Goal: Task Accomplishment & Management: Use online tool/utility

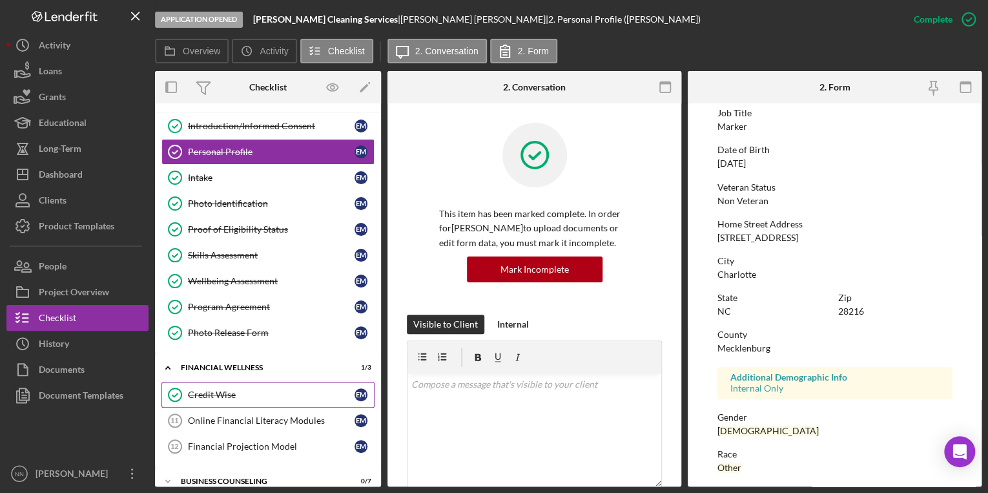
scroll to position [34, 0]
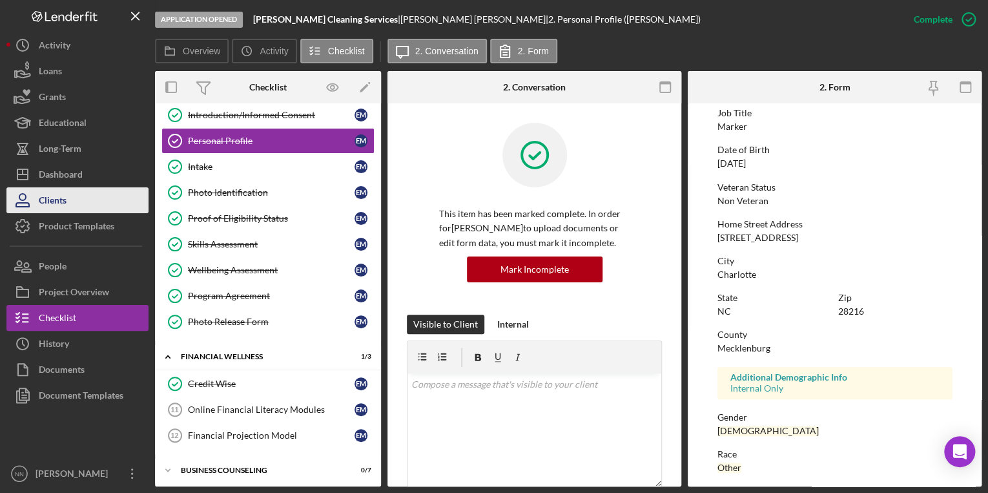
click at [122, 204] on button "Clients" at bounding box center [77, 200] width 142 height 26
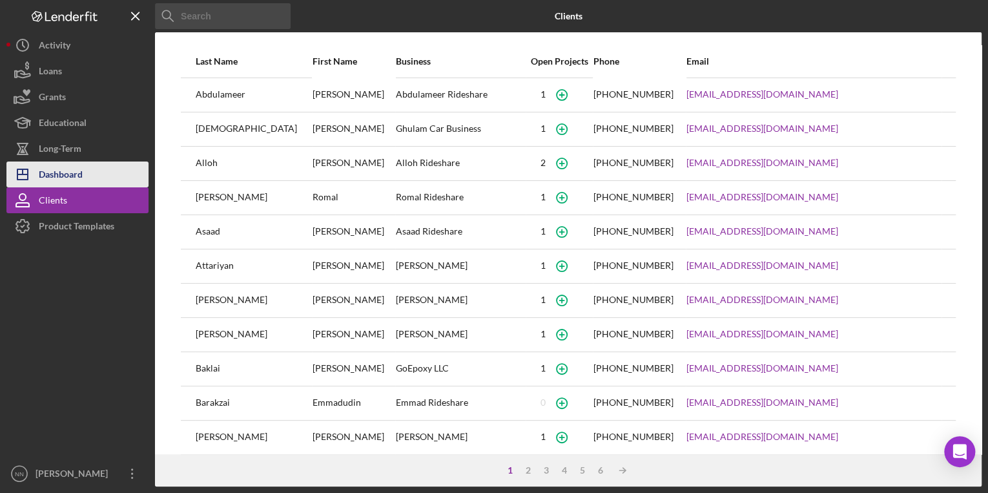
click at [96, 175] on button "Icon/Dashboard Dashboard" at bounding box center [77, 174] width 142 height 26
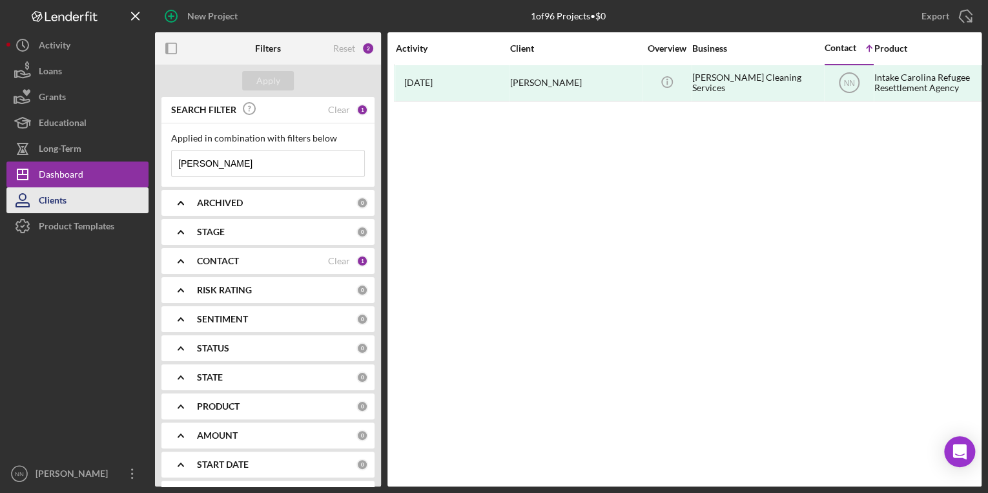
click at [114, 192] on button "Clients" at bounding box center [77, 200] width 142 height 26
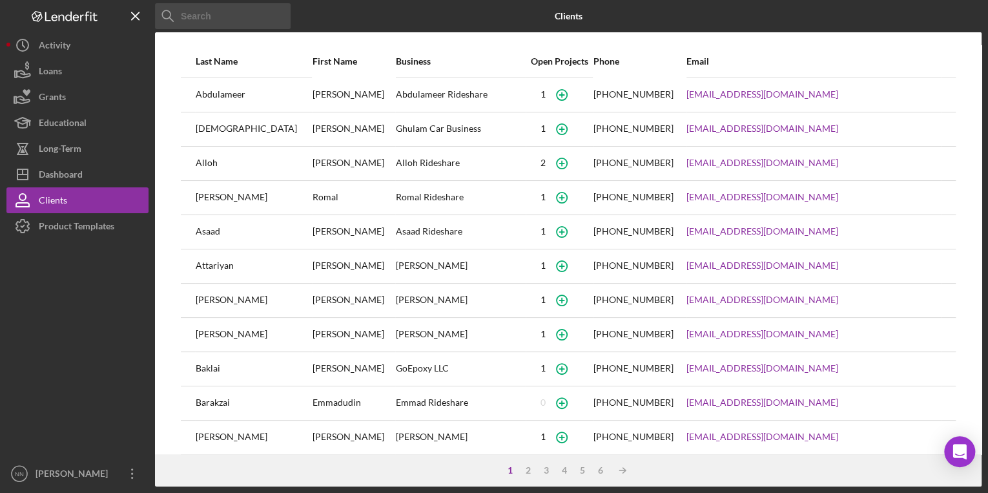
click at [223, 19] on input at bounding box center [223, 16] width 136 height 26
type input "Nosberto"
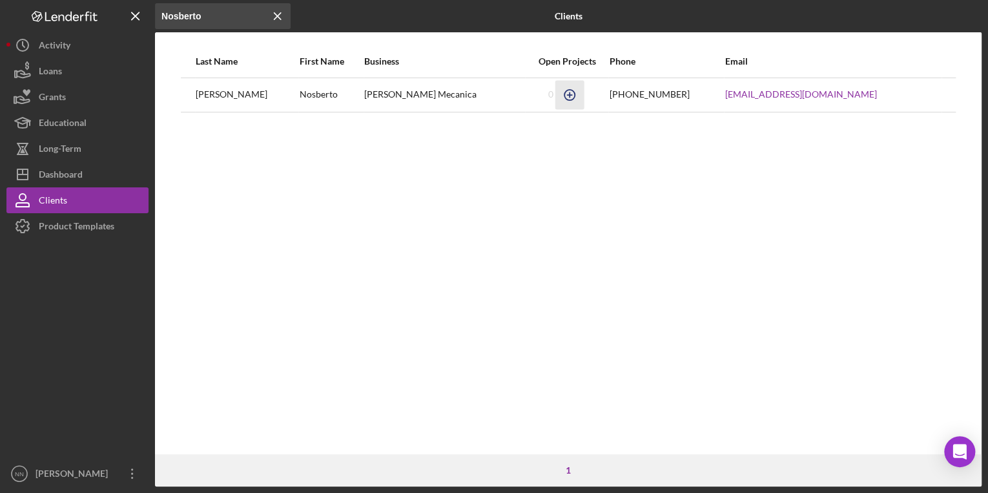
click at [557, 93] on icon "button" at bounding box center [569, 94] width 29 height 29
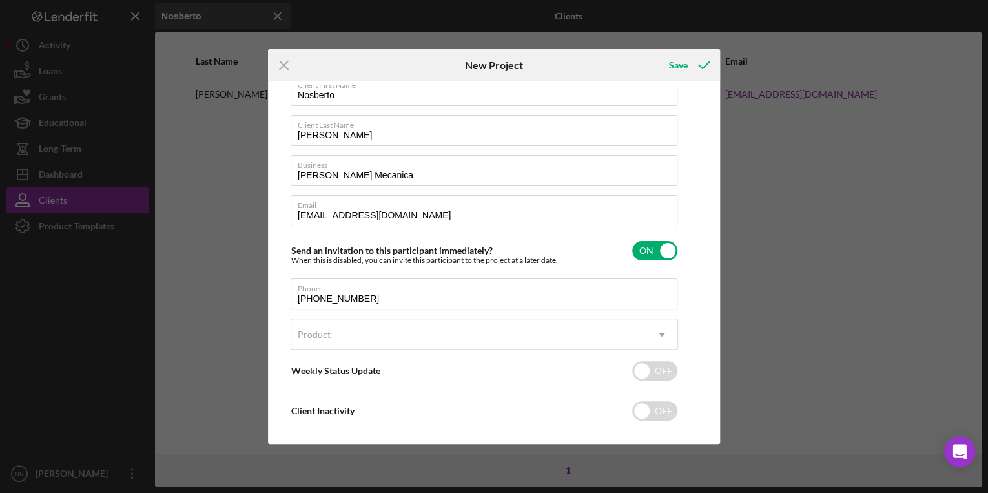
scroll to position [45, 0]
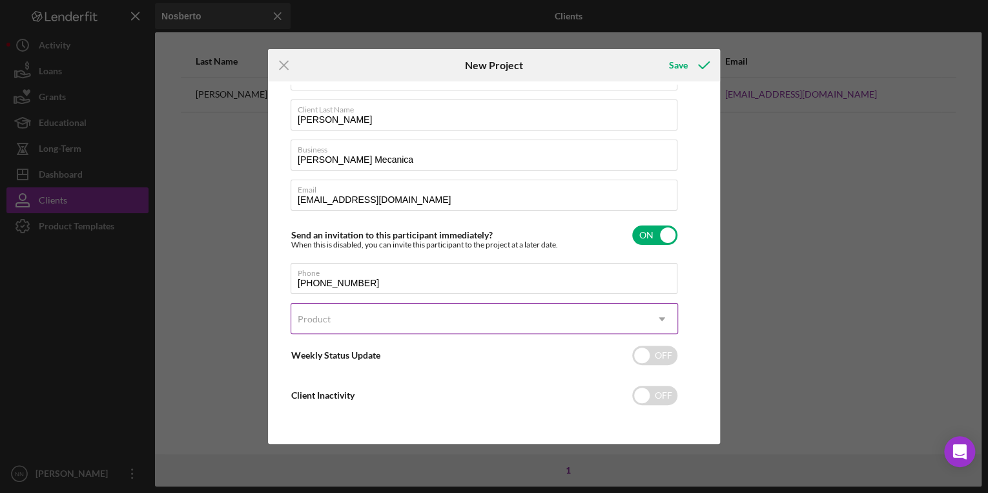
click at [364, 311] on div "Product" at bounding box center [468, 319] width 355 height 30
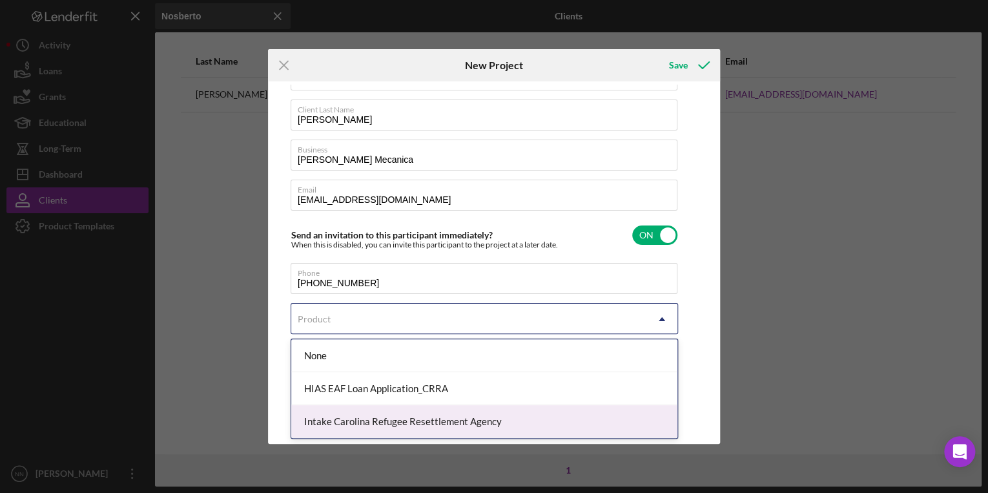
click at [364, 430] on div "Intake Carolina Refugee Resettlement Agency" at bounding box center [484, 421] width 386 height 33
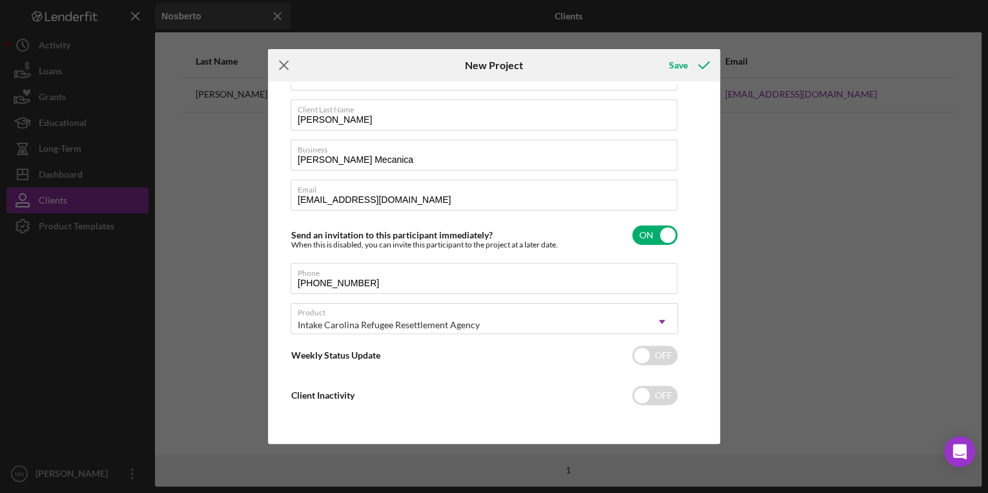
click at [284, 67] on icon "Icon/Menu Close" at bounding box center [284, 65] width 32 height 32
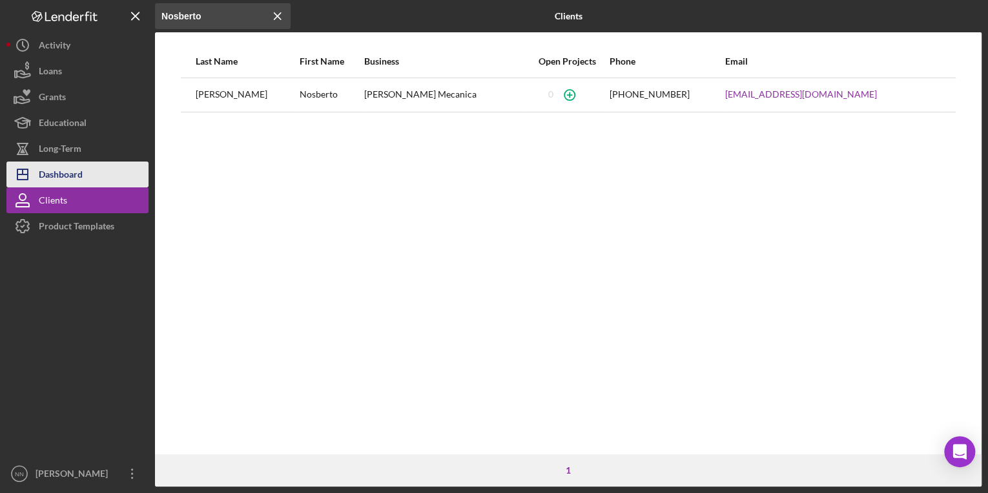
click at [68, 178] on div "Dashboard" at bounding box center [61, 175] width 44 height 29
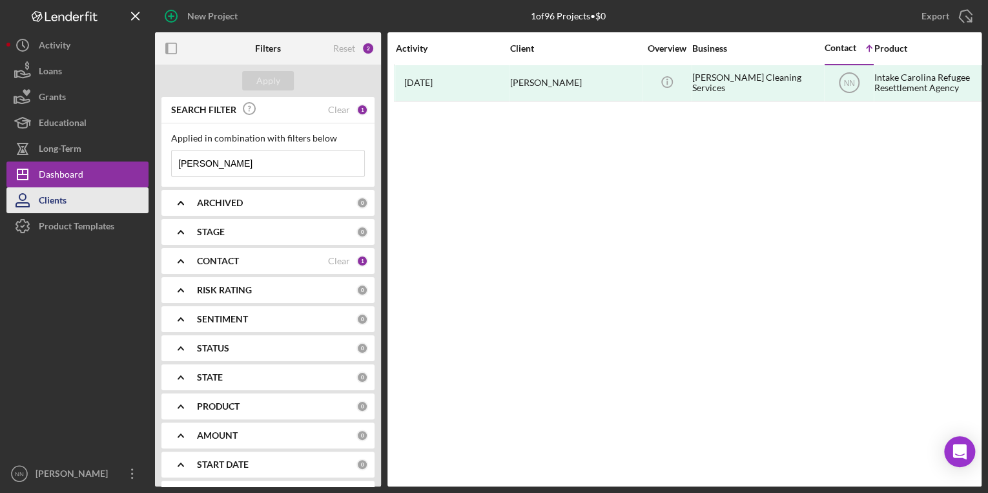
click at [70, 200] on button "Clients" at bounding box center [77, 200] width 142 height 26
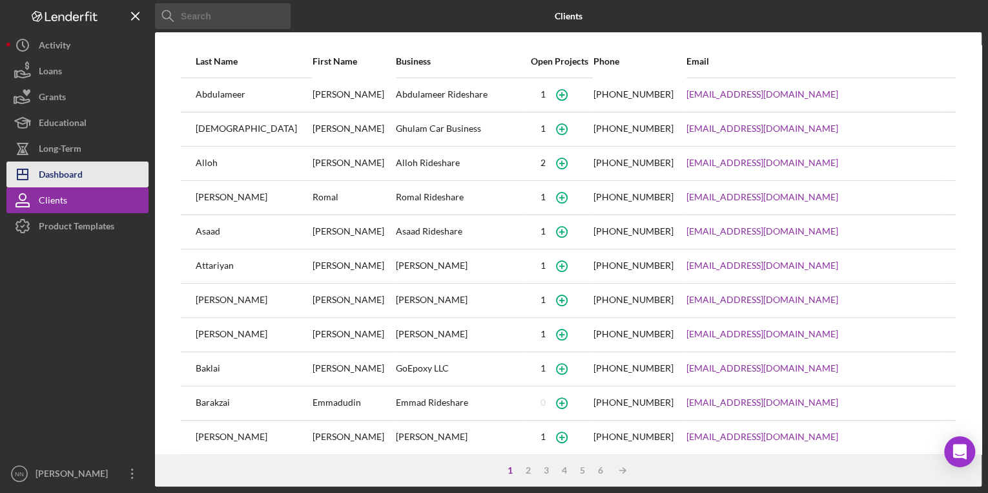
click at [72, 182] on div "Dashboard" at bounding box center [61, 175] width 44 height 29
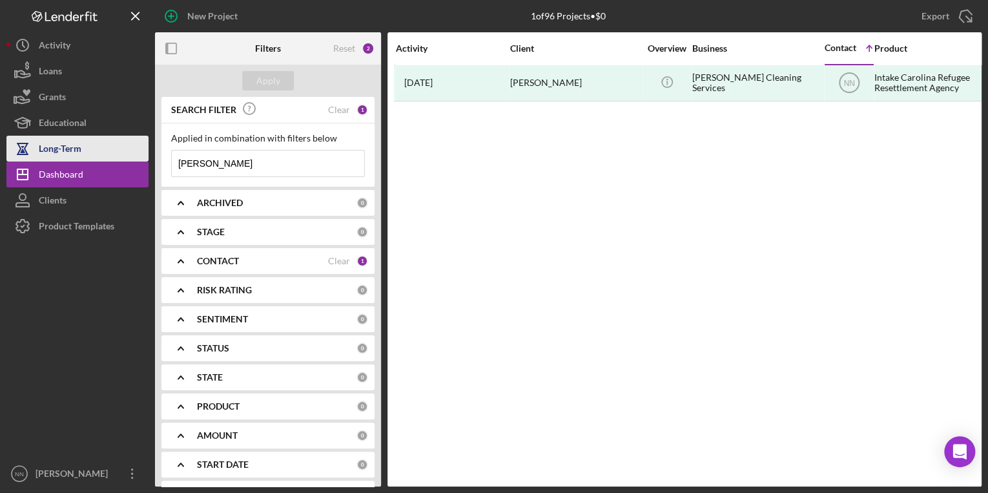
drag, startPoint x: 222, startPoint y: 164, endPoint x: 135, endPoint y: 159, distance: 87.4
click at [135, 159] on div "New Project 1 of 96 Projects • $0 [PERSON_NAME] Export Icon/Export Filters Rese…" at bounding box center [493, 243] width 975 height 486
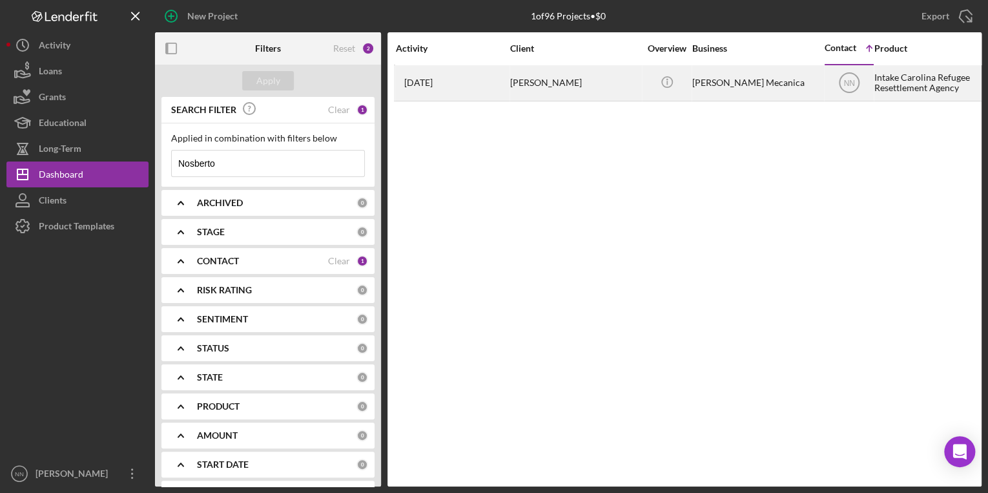
type input "Nosberto"
click at [693, 87] on div "[PERSON_NAME] Mecanica" at bounding box center [756, 83] width 129 height 34
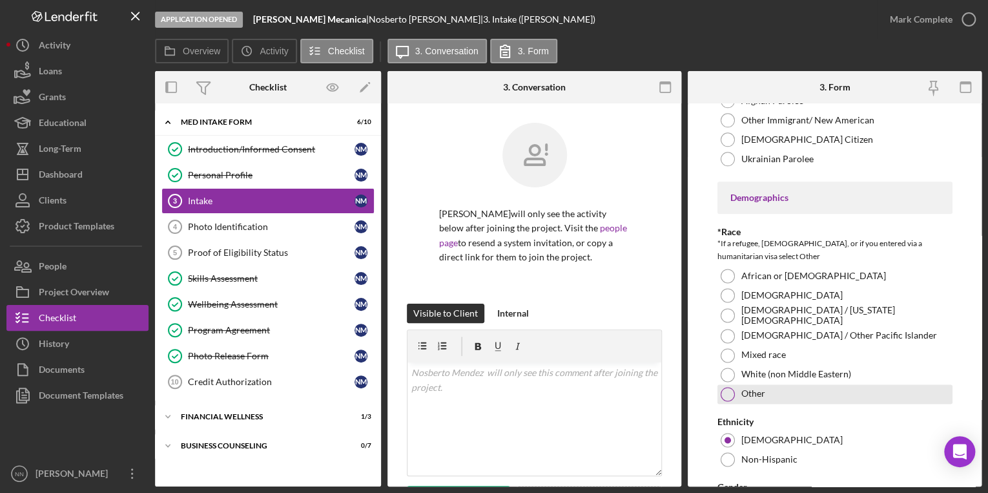
scroll to position [878, 0]
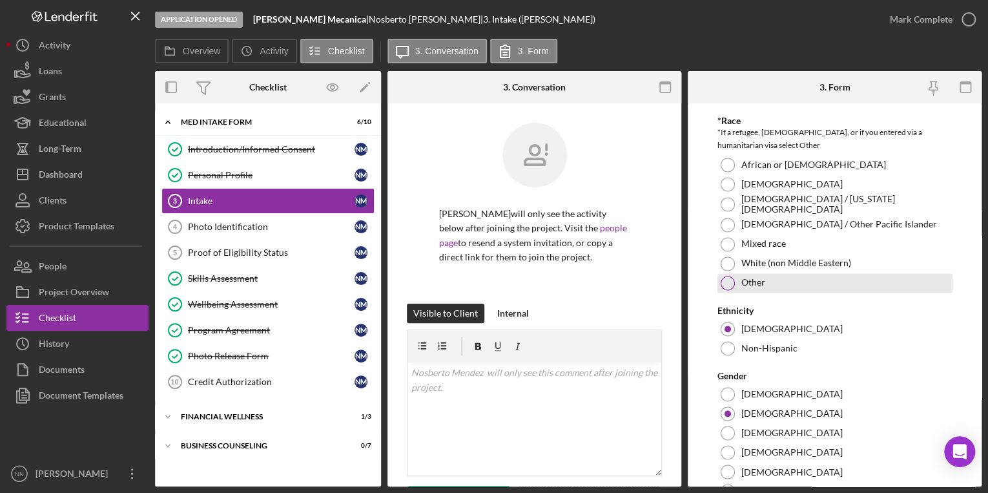
click at [734, 291] on div "Other" at bounding box center [835, 282] width 235 height 19
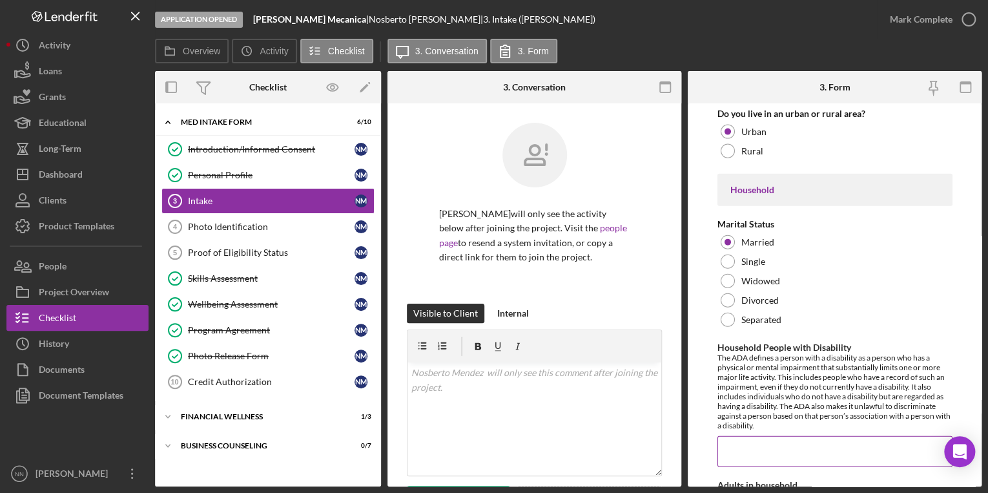
scroll to position [1602, 0]
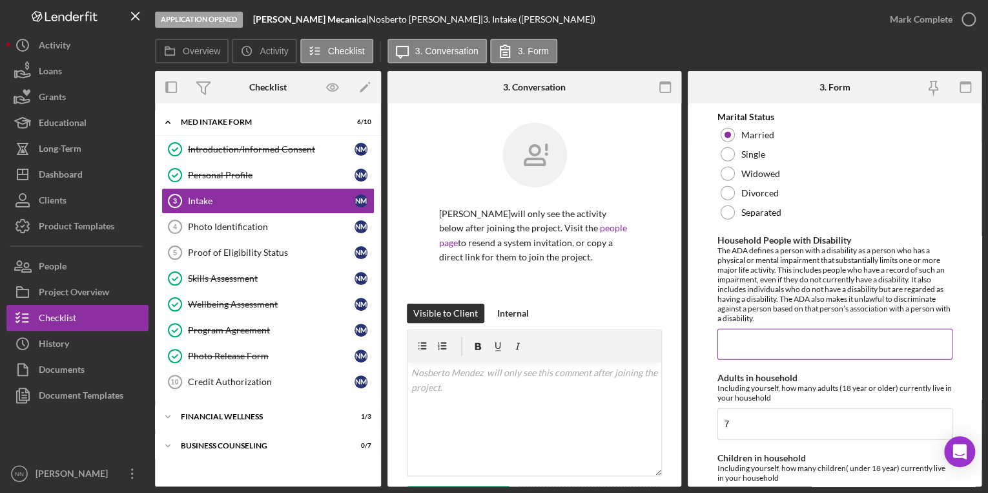
click at [749, 354] on input "Household People with Disability" at bounding box center [835, 344] width 235 height 31
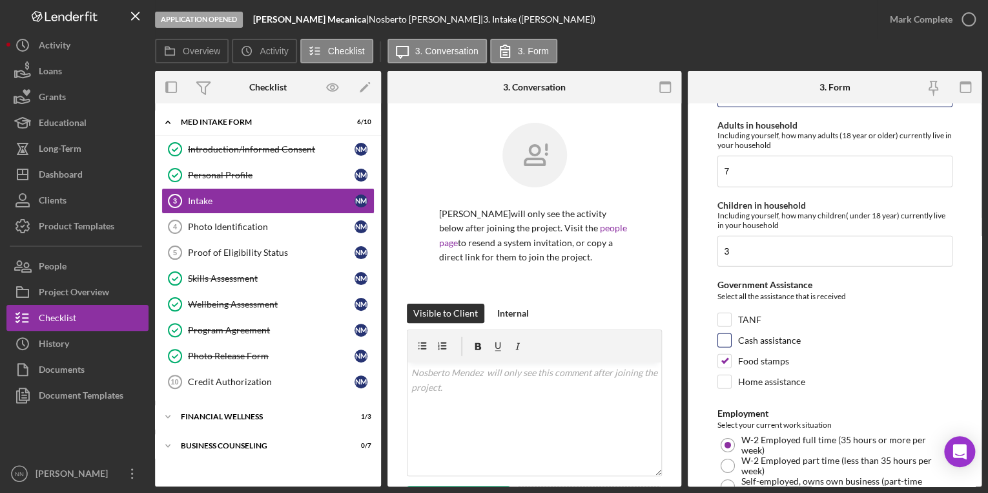
scroll to position [1860, 0]
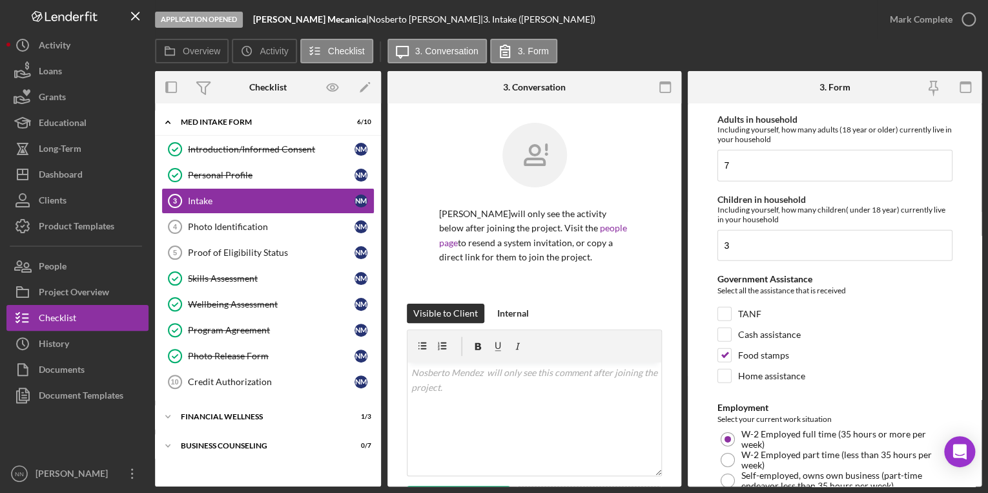
type input "0"
